Goal: Information Seeking & Learning: Find specific fact

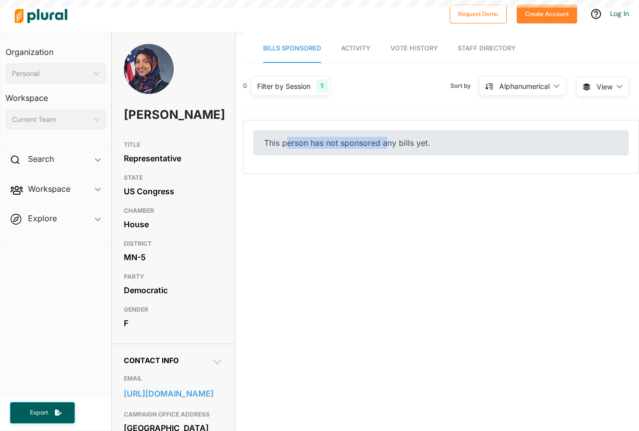
drag, startPoint x: 285, startPoint y: 144, endPoint x: 387, endPoint y: 147, distance: 102.3
click at [387, 147] on div "This person has not sponsored any bills yet." at bounding box center [440, 142] width 375 height 25
click at [360, 168] on div "This person has not sponsored any bills yet." at bounding box center [441, 146] width 395 height 53
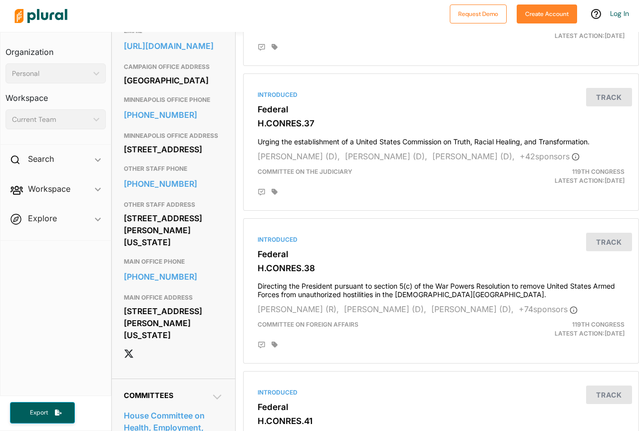
scroll to position [360, 0]
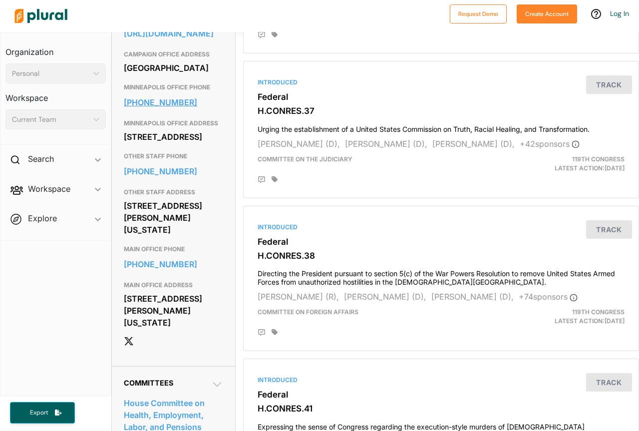
click at [161, 110] on link "[PHONE_NUMBER]" at bounding box center [173, 102] width 99 height 15
click at [184, 41] on link "[URL][DOMAIN_NAME]" at bounding box center [173, 33] width 99 height 15
